Goal: Check status: Check status

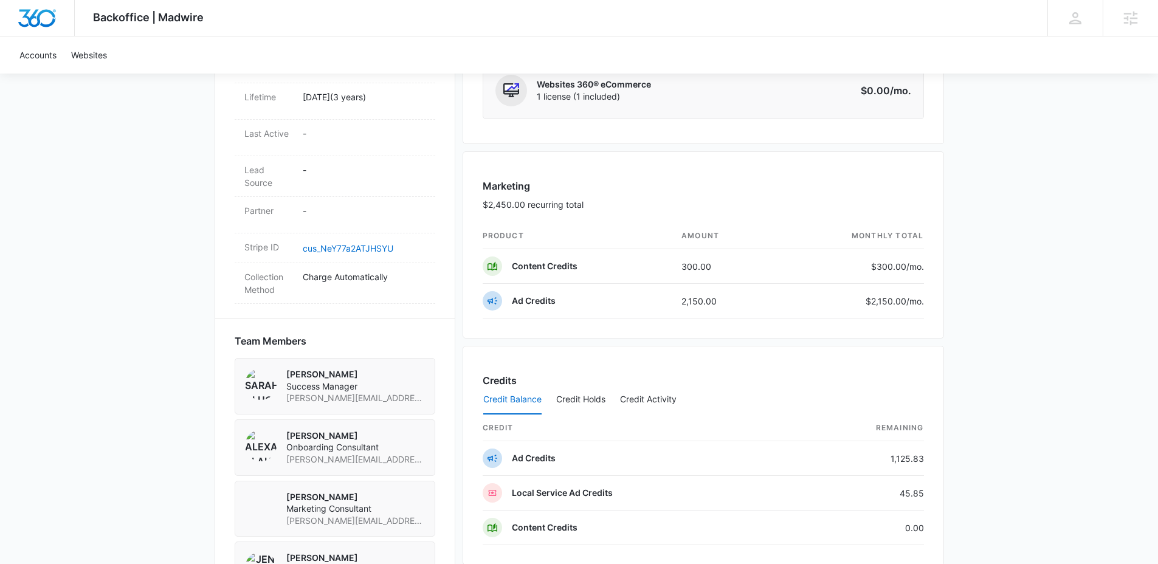
scroll to position [840, 0]
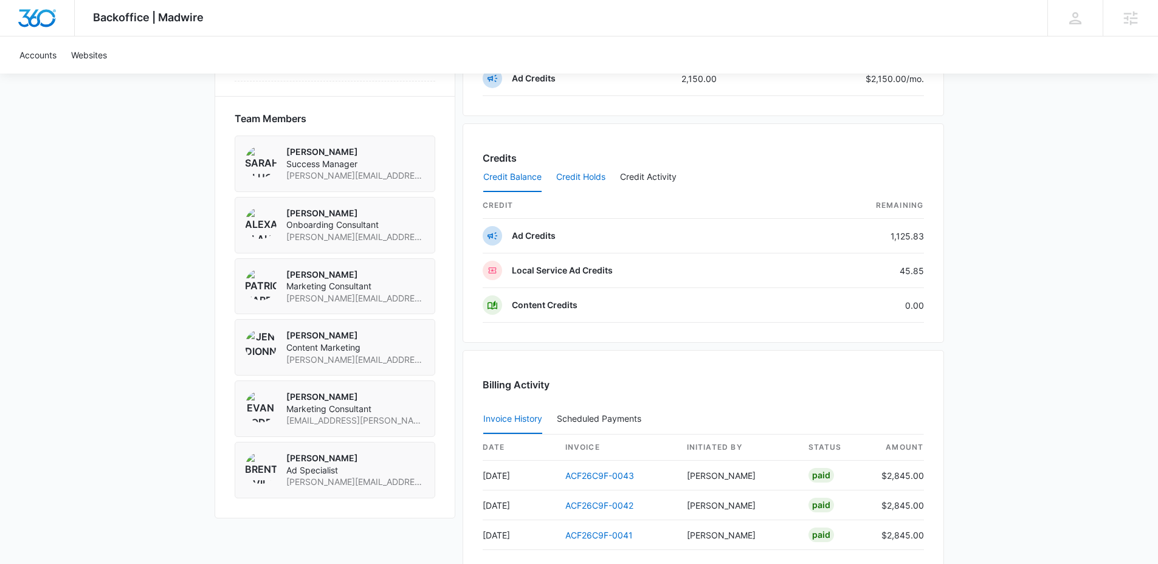
click at [580, 176] on button "Credit Holds" at bounding box center [580, 177] width 49 height 29
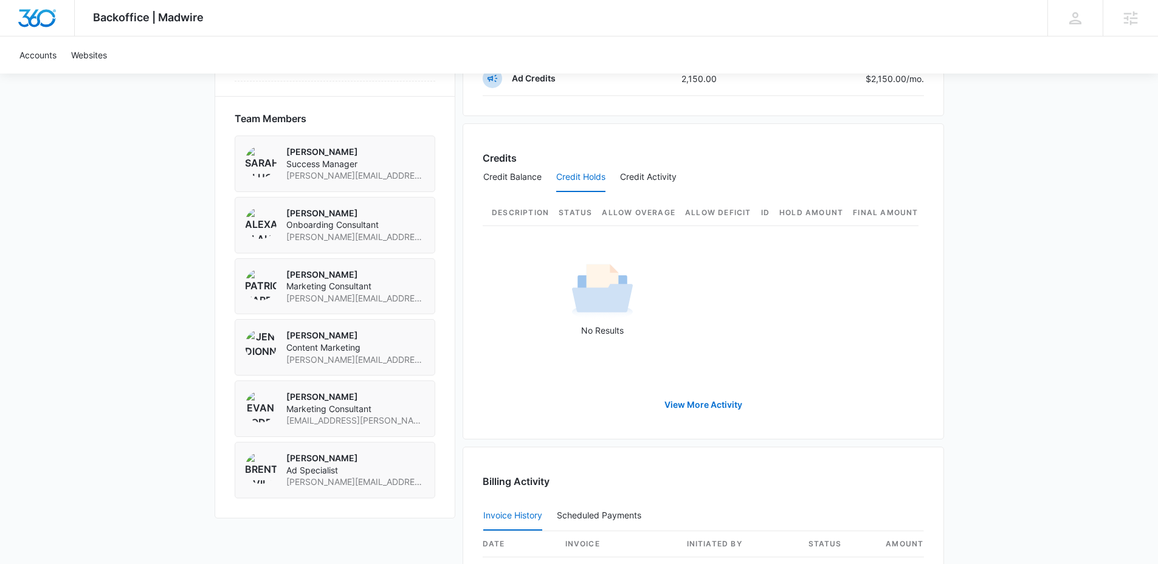
scroll to position [0, 0]
click at [508, 181] on button "Credit Balance" at bounding box center [512, 177] width 58 height 29
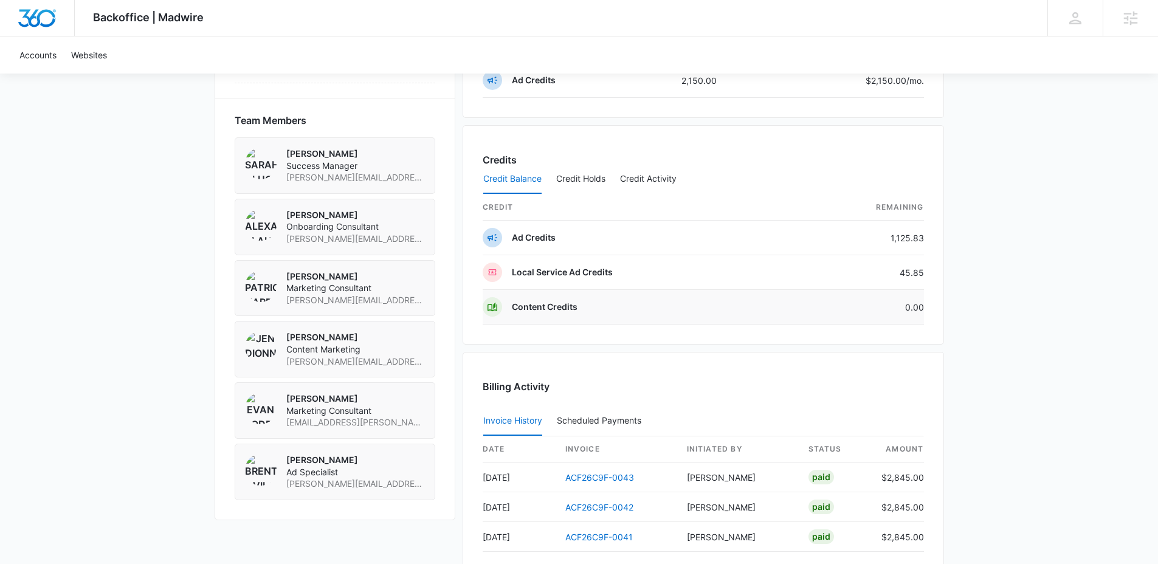
scroll to position [744, 0]
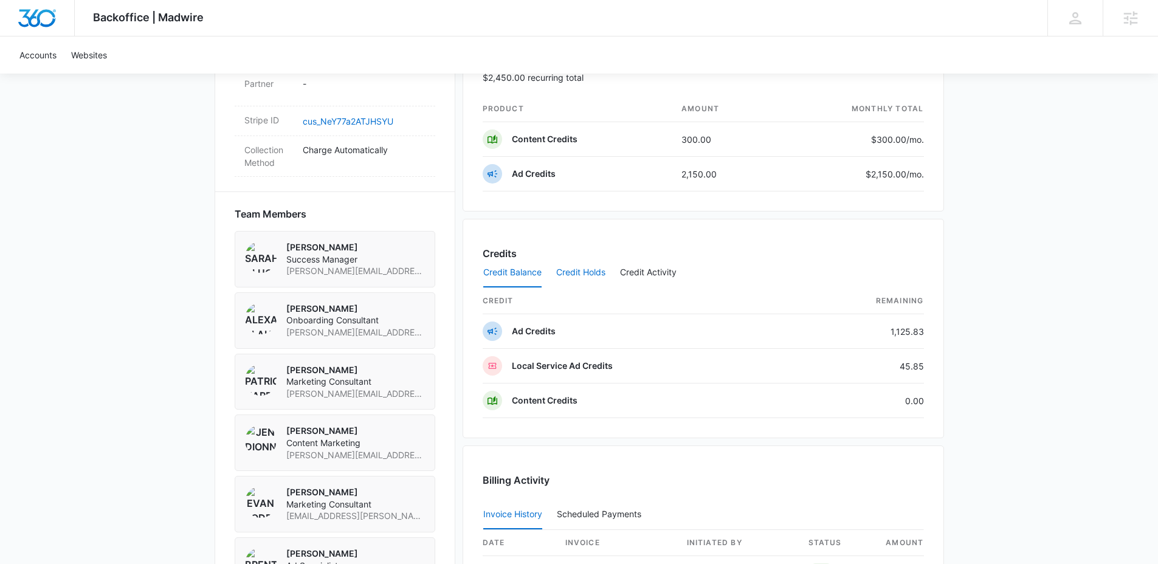
click at [583, 269] on button "Credit Holds" at bounding box center [580, 272] width 49 height 29
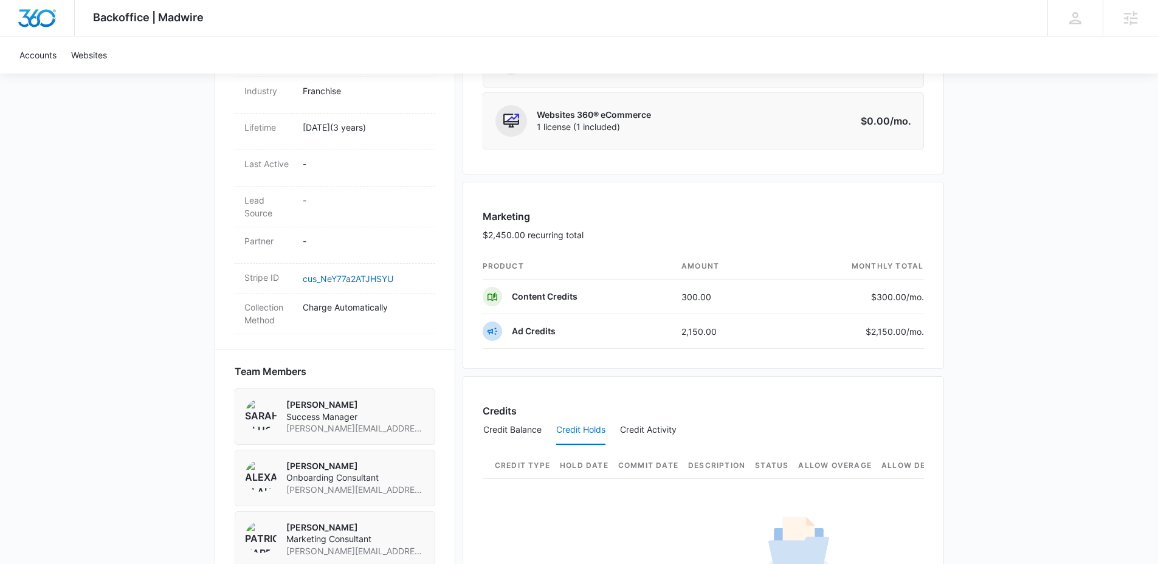
scroll to position [664, 0]
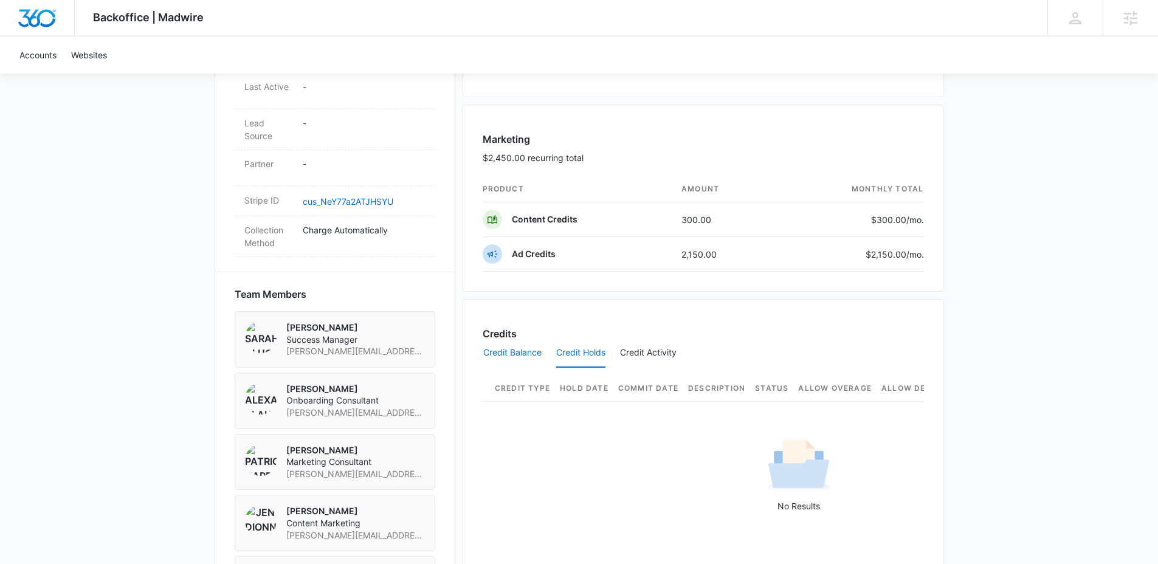
click at [530, 357] on button "Credit Balance" at bounding box center [512, 352] width 58 height 29
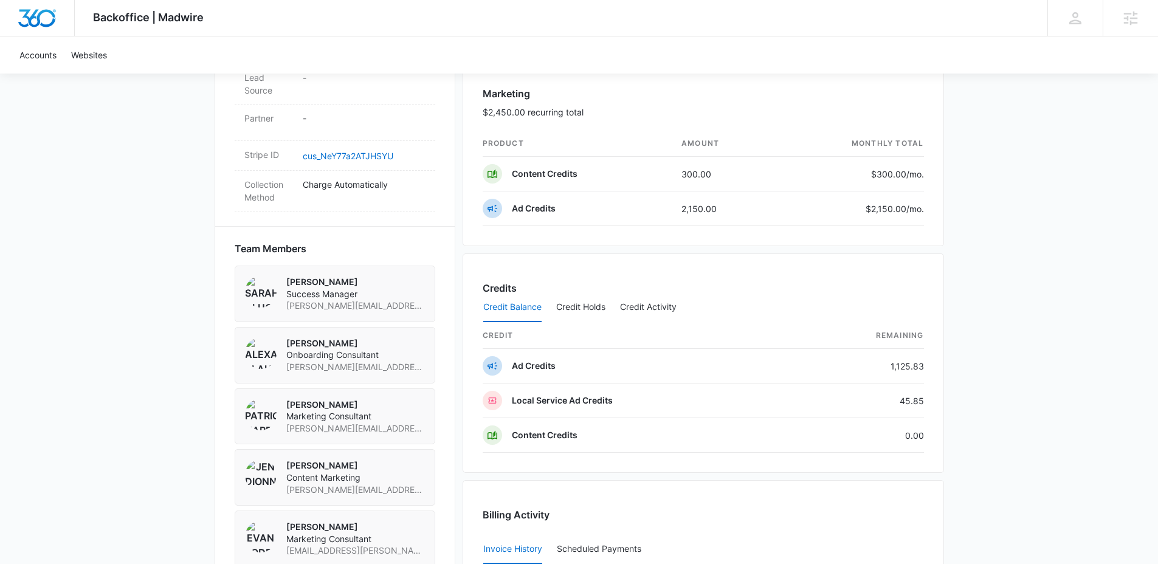
scroll to position [763, 0]
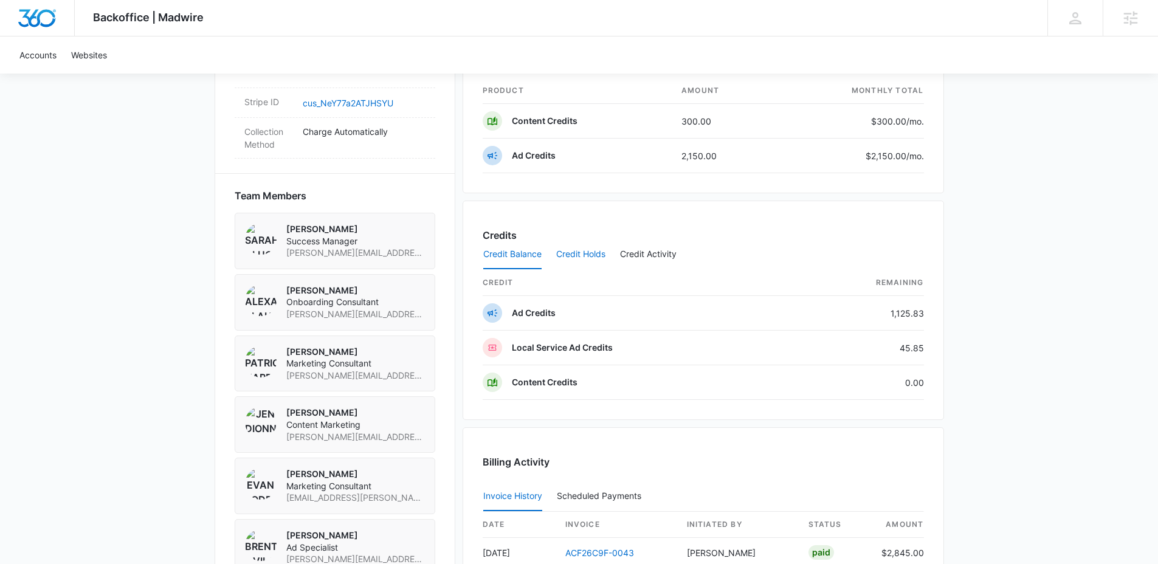
click at [582, 255] on button "Credit Holds" at bounding box center [580, 254] width 49 height 29
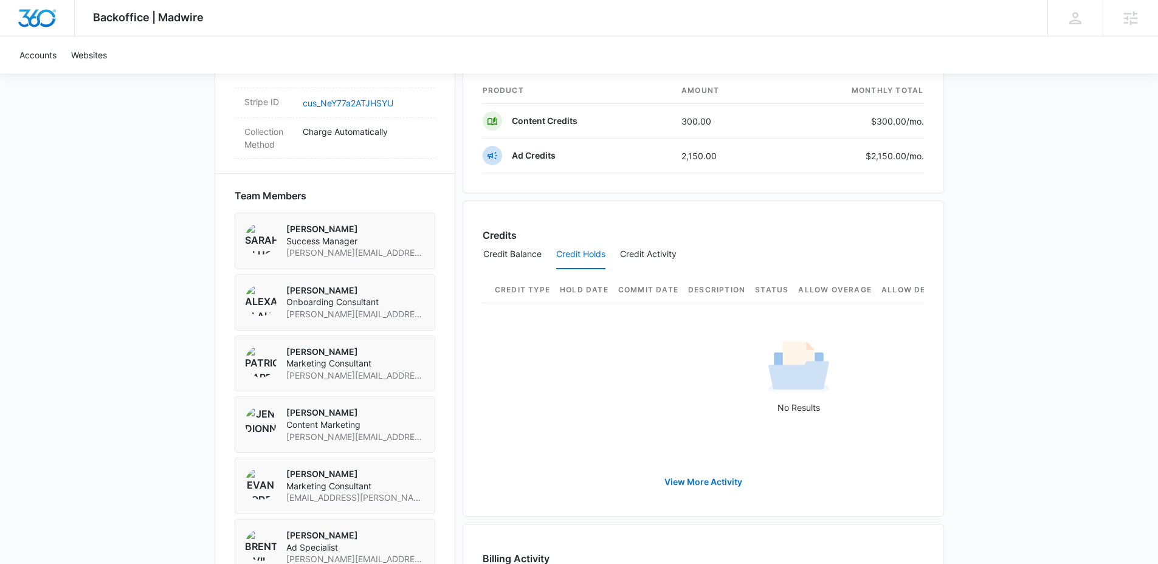
click at [1061, 209] on div "Backoffice | Madwire Apps Settings JD Jen Dionne jennifer.dionne@madwire.com My…" at bounding box center [579, 94] width 1158 height 1714
click at [507, 258] on button "Credit Balance" at bounding box center [512, 254] width 58 height 29
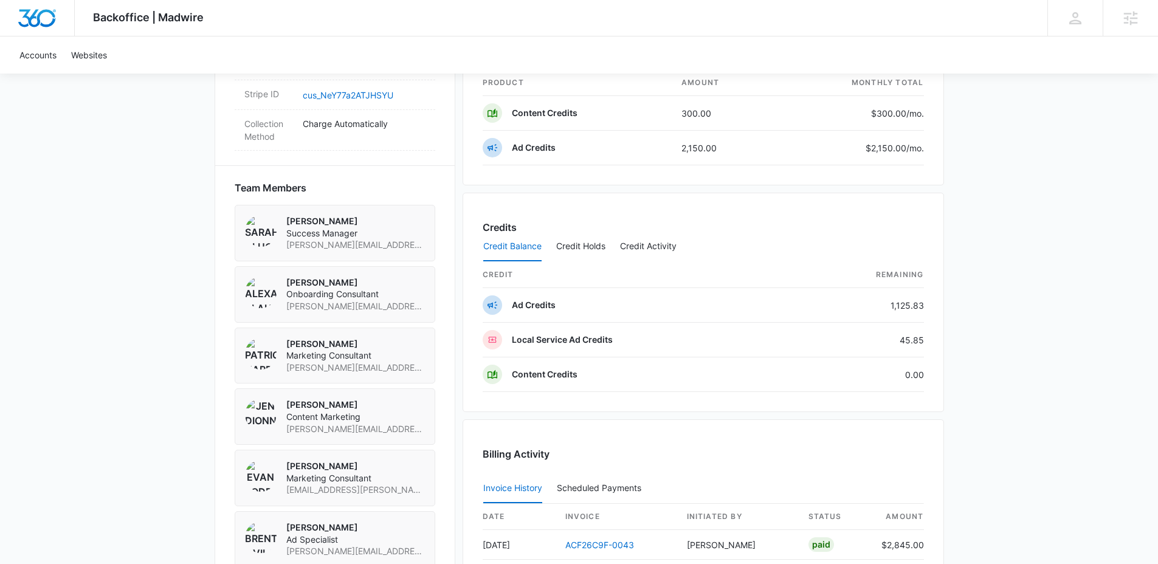
scroll to position [782, 0]
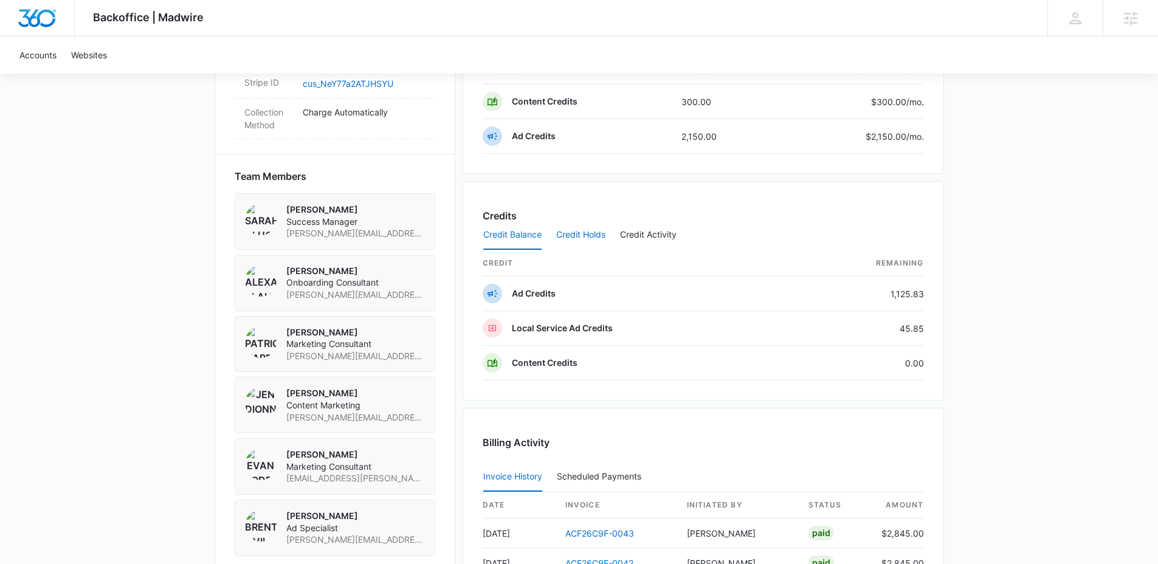
click at [574, 235] on button "Credit Holds" at bounding box center [580, 235] width 49 height 29
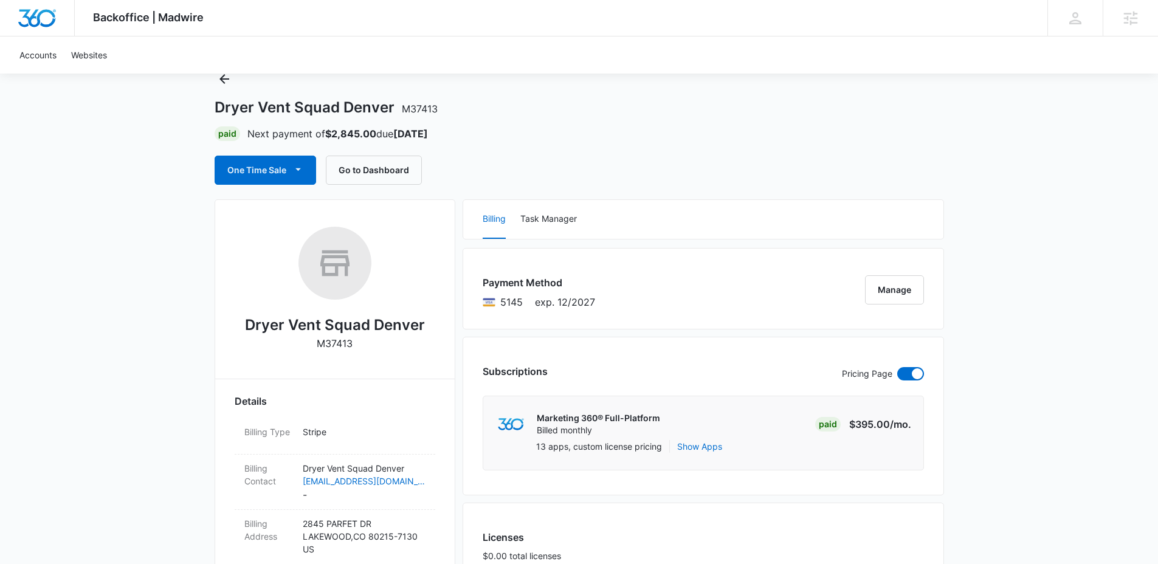
scroll to position [0, 0]
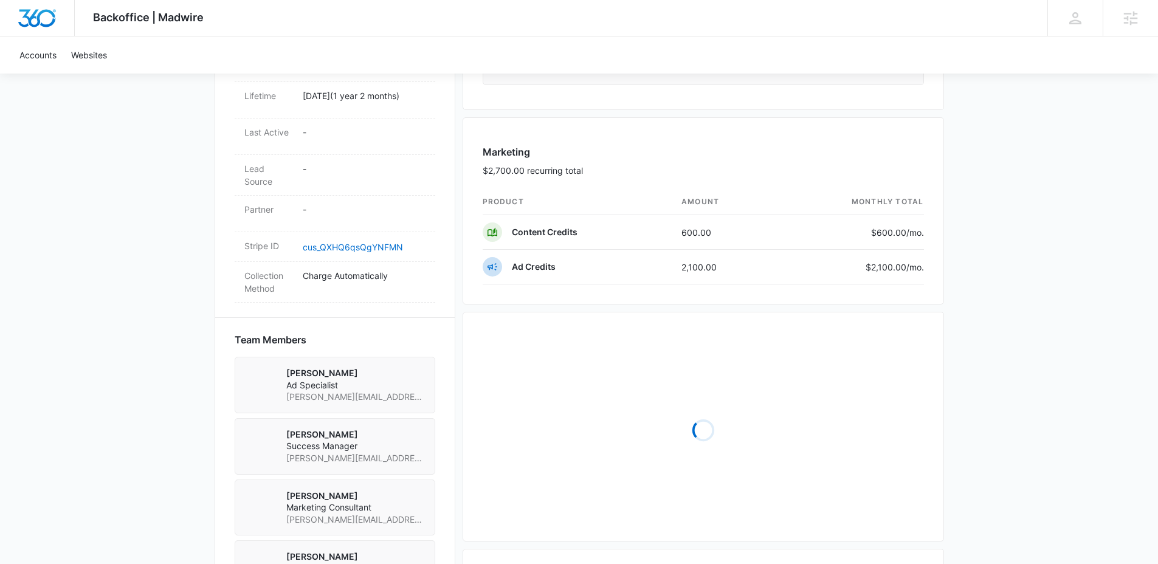
scroll to position [667, 0]
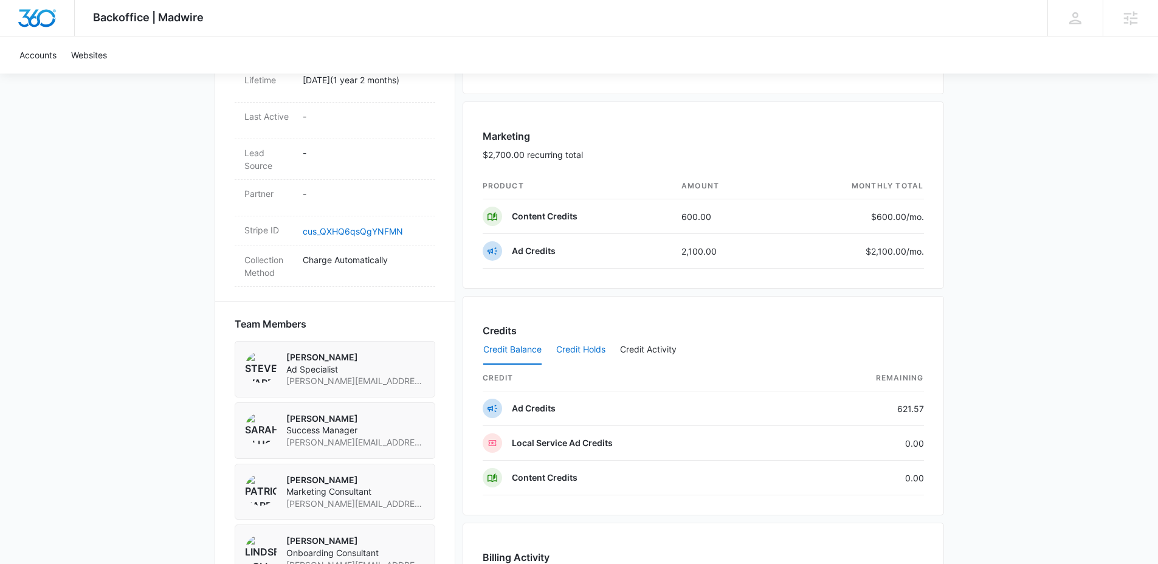
click at [574, 352] on button "Credit Holds" at bounding box center [580, 349] width 49 height 29
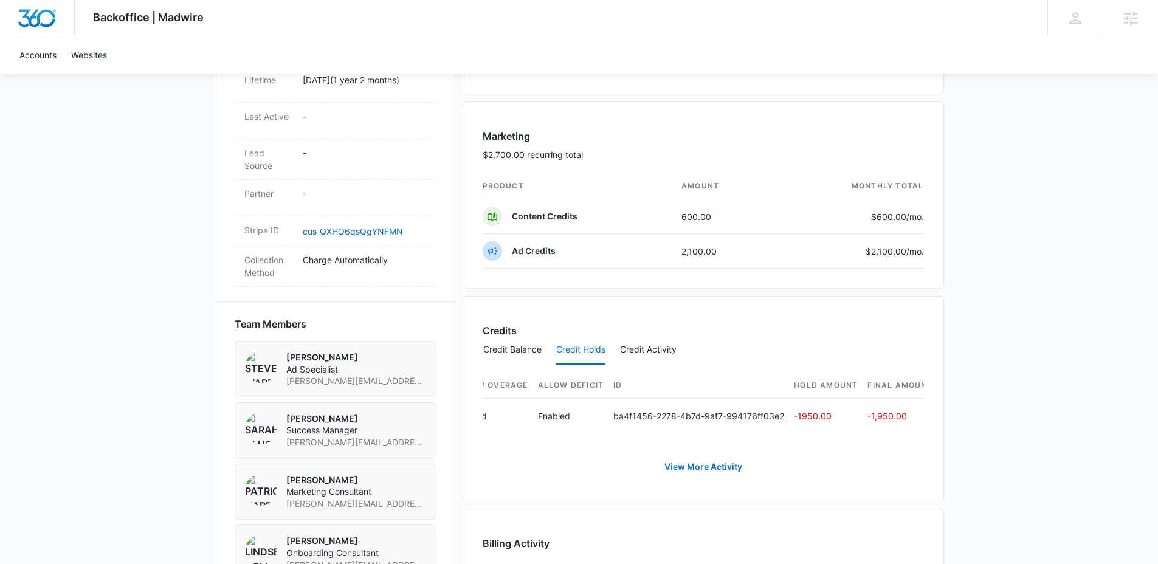
scroll to position [0, 647]
